Goal: Find specific page/section: Find specific page/section

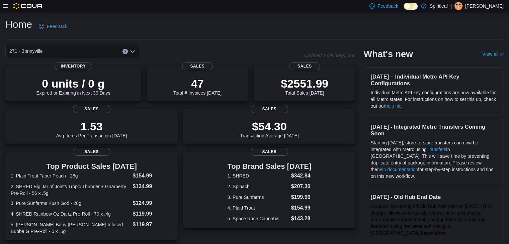
click at [6, 6] on icon at bounding box center [5, 5] width 5 height 5
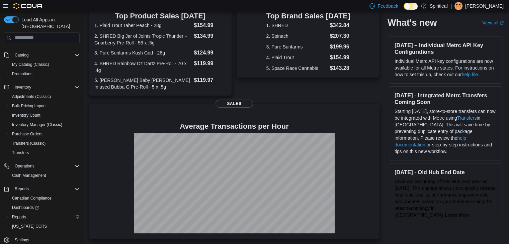
scroll to position [38, 0]
click at [27, 205] on span "Dashboards" at bounding box center [25, 207] width 27 height 5
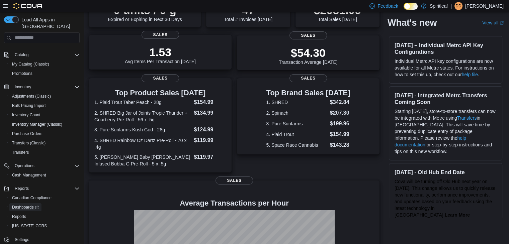
scroll to position [0, 0]
